Goal: Transaction & Acquisition: Purchase product/service

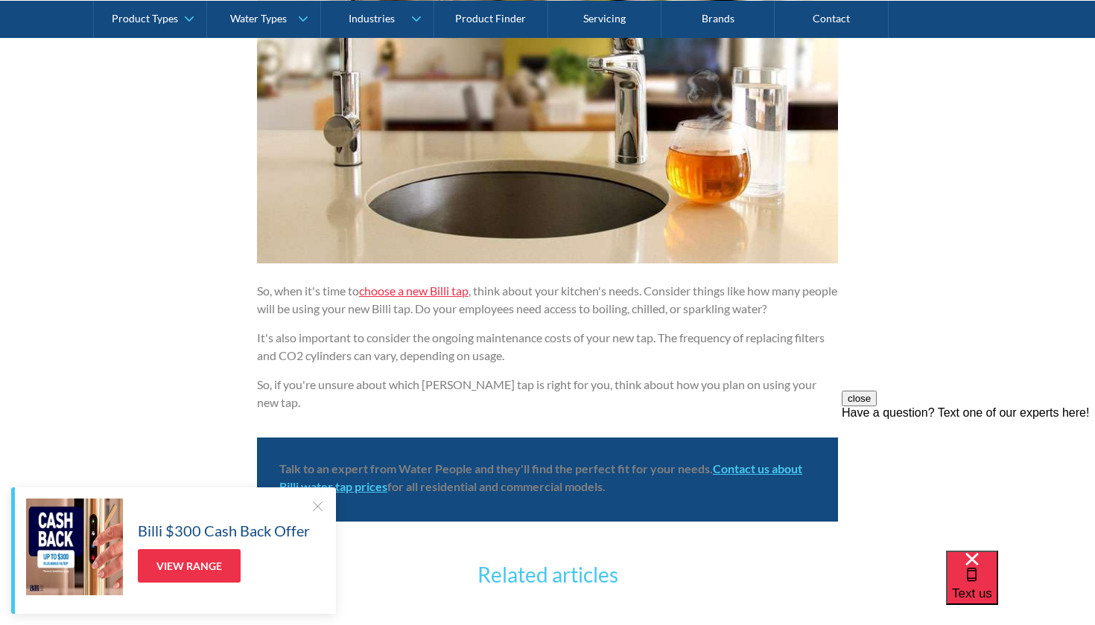
scroll to position [3223, 0]
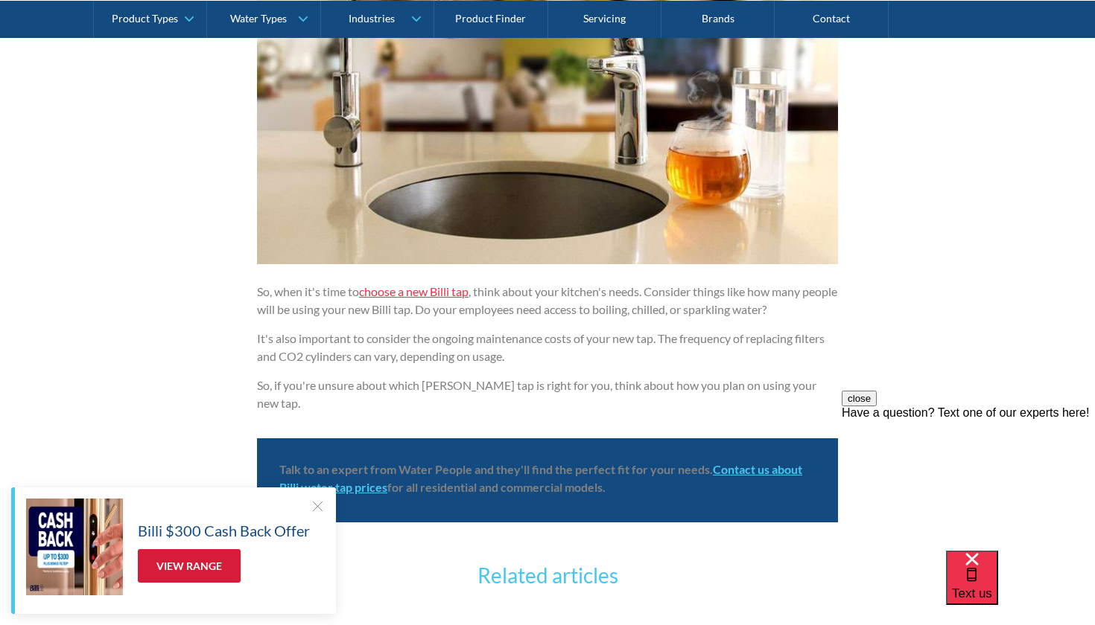
click at [211, 565] on link "View Range" at bounding box center [189, 567] width 103 height 34
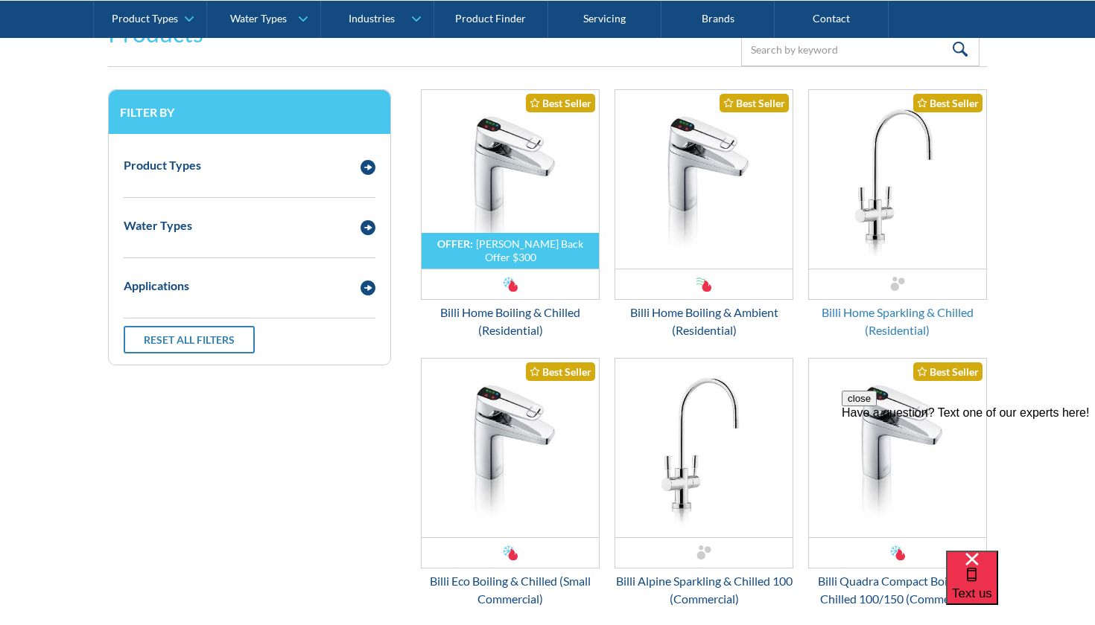
scroll to position [1966, 0]
click at [876, 321] on div "Billi Home Sparkling & Chilled (Residential)" at bounding box center [897, 321] width 179 height 36
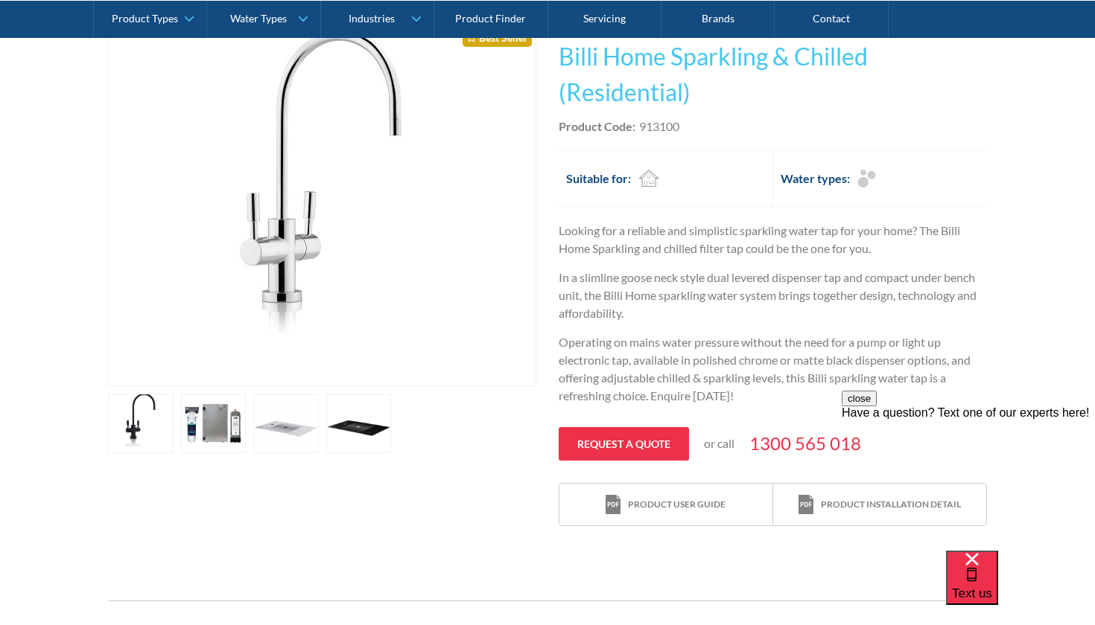
scroll to position [332, 0]
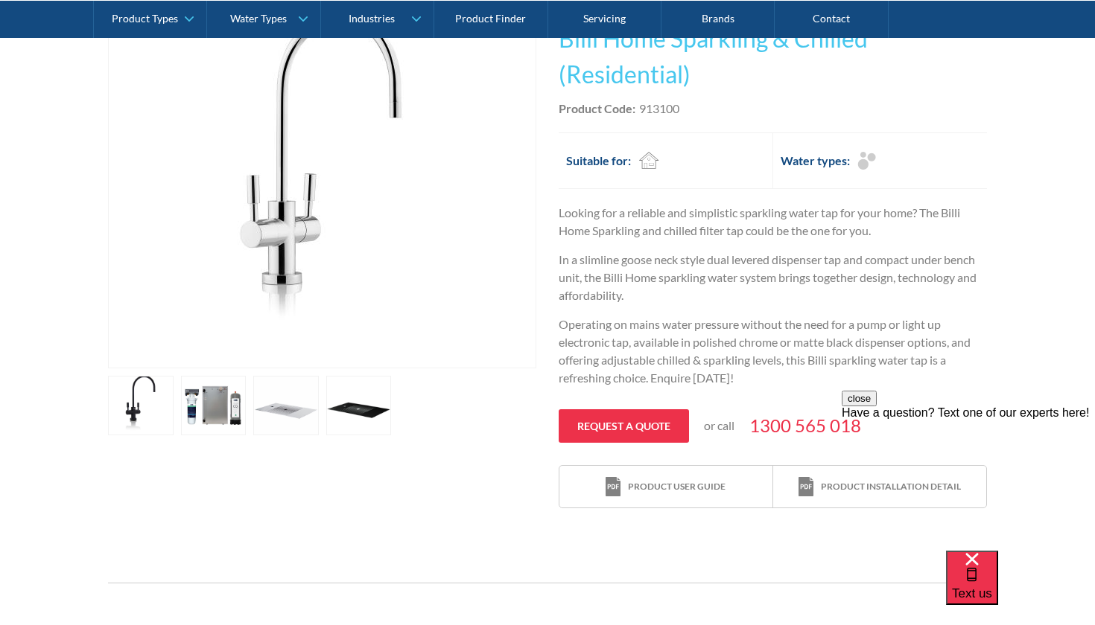
click at [334, 274] on img "open lightbox" at bounding box center [321, 187] width 361 height 361
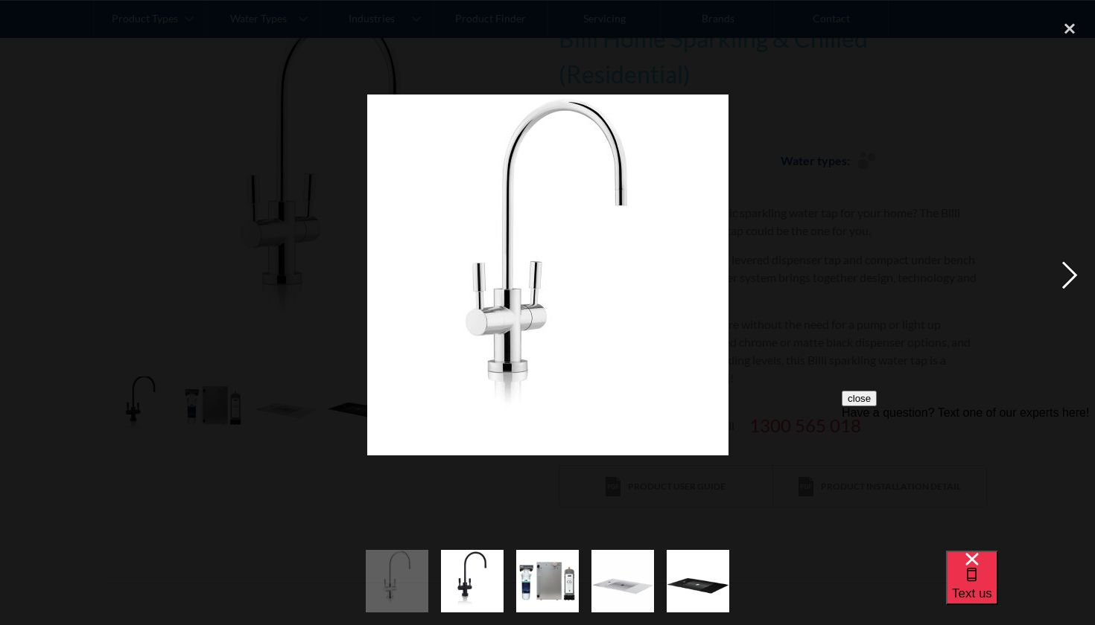
click at [1069, 266] on div "next image" at bounding box center [1069, 276] width 51 height 526
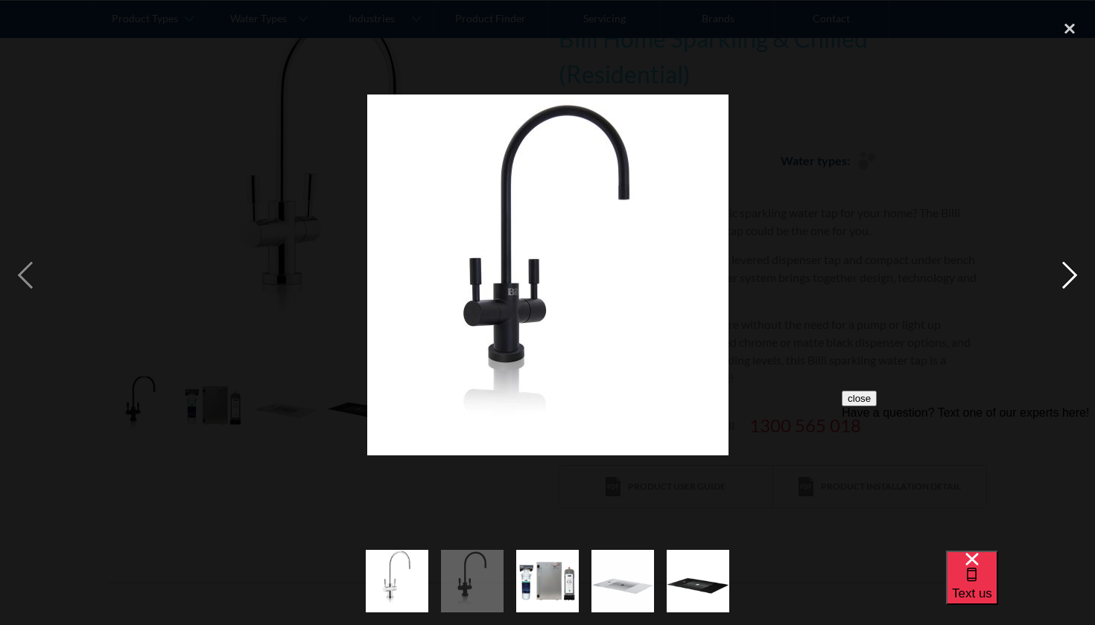
click at [1069, 266] on div "next image" at bounding box center [1069, 276] width 51 height 526
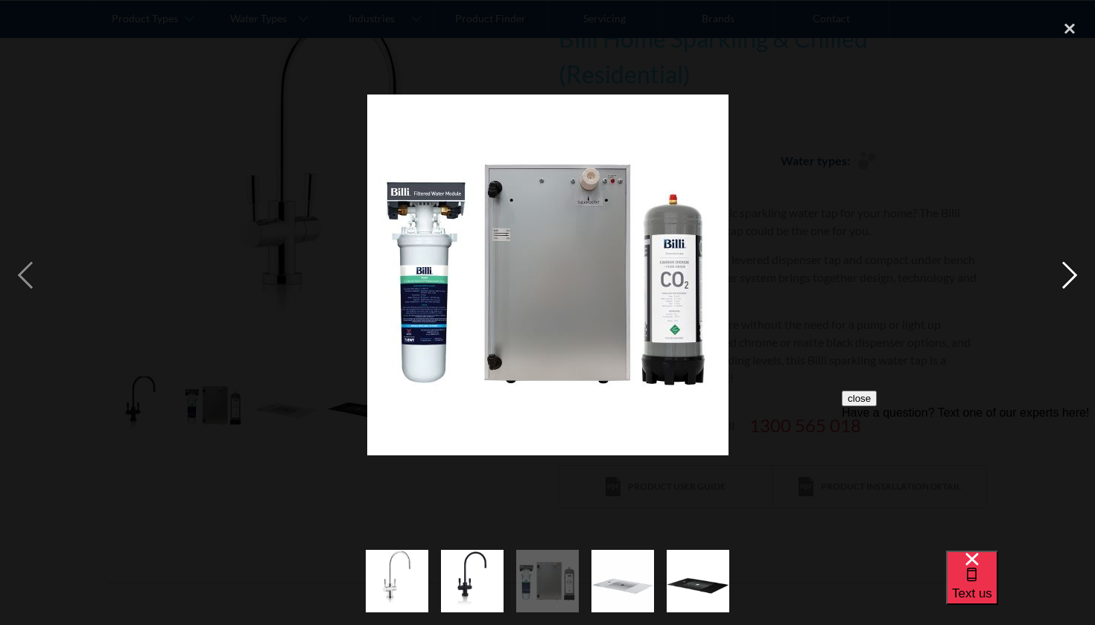
click at [1069, 266] on div "next image" at bounding box center [1069, 276] width 51 height 526
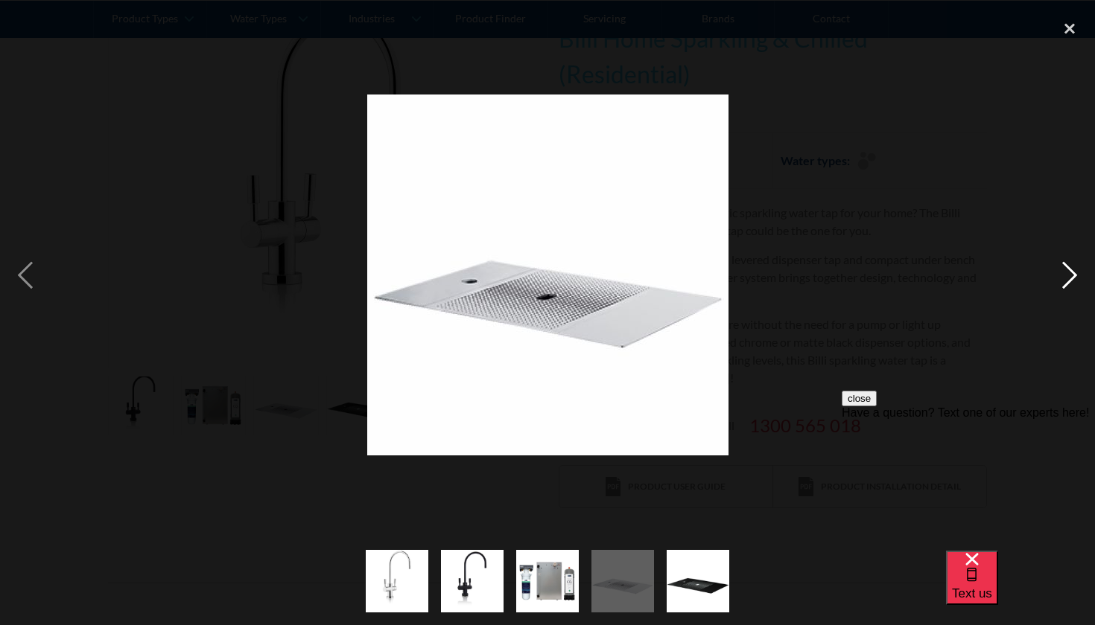
click at [1069, 266] on div "next image" at bounding box center [1069, 276] width 51 height 526
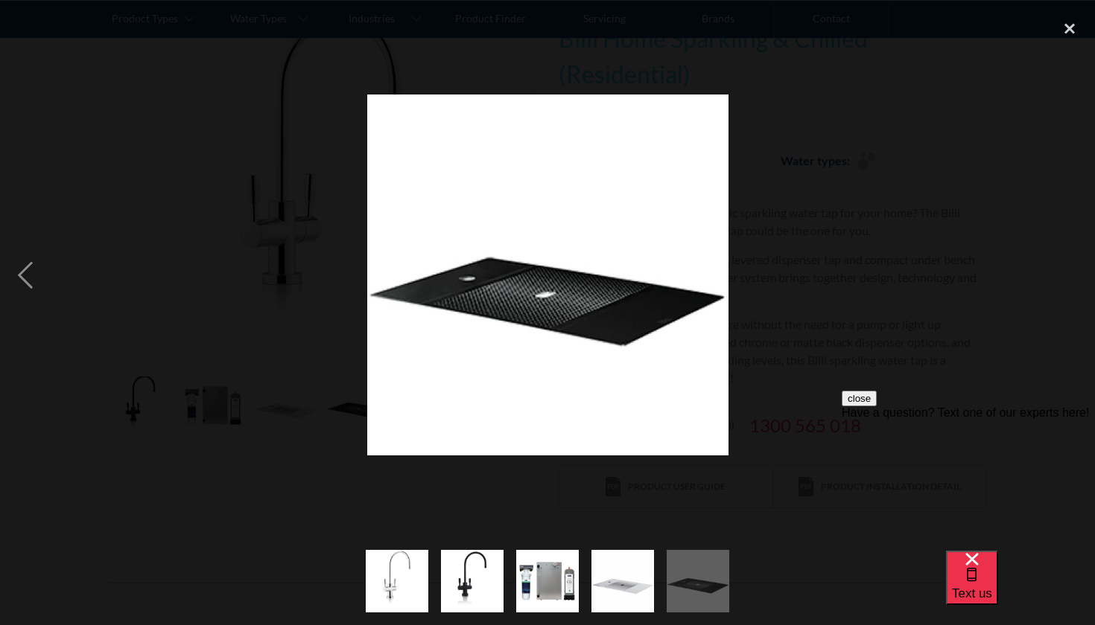
click at [1069, 266] on div "next image" at bounding box center [1069, 276] width 51 height 526
click at [1066, 29] on div "close lightbox" at bounding box center [1069, 29] width 51 height 33
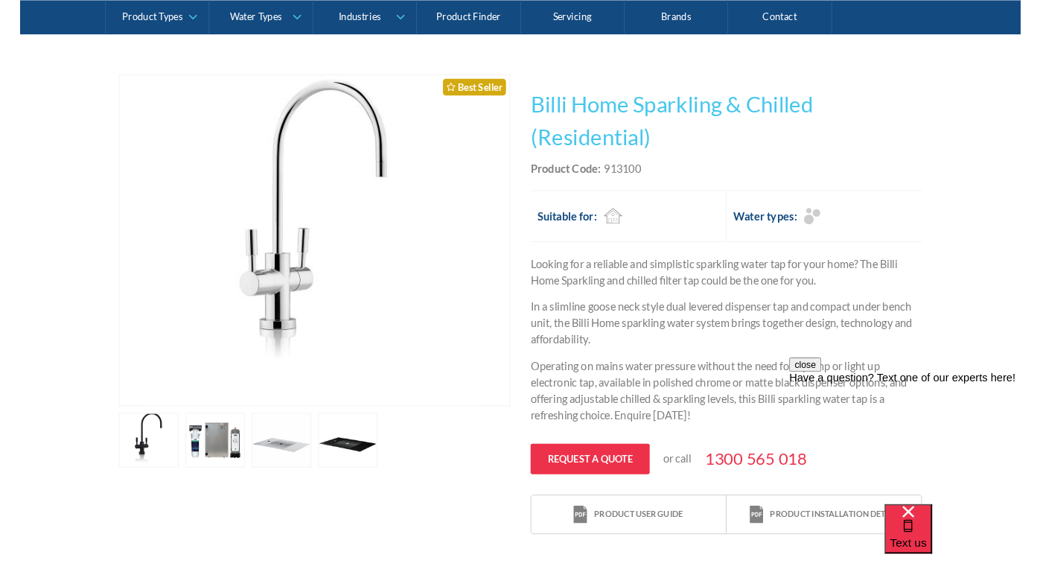
scroll to position [255, 0]
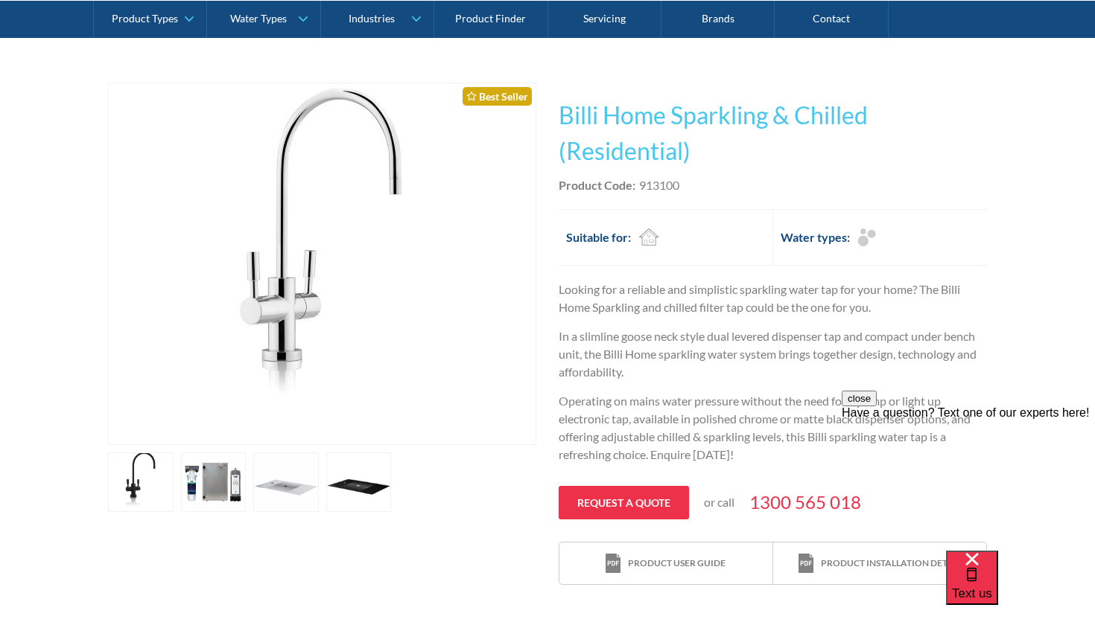
click at [626, 312] on div "Looking for a reliable and simplistic sparkling water tap for your home? The Bi…" at bounding box center [772, 378] width 428 height 194
